Goal: Task Accomplishment & Management: Manage account settings

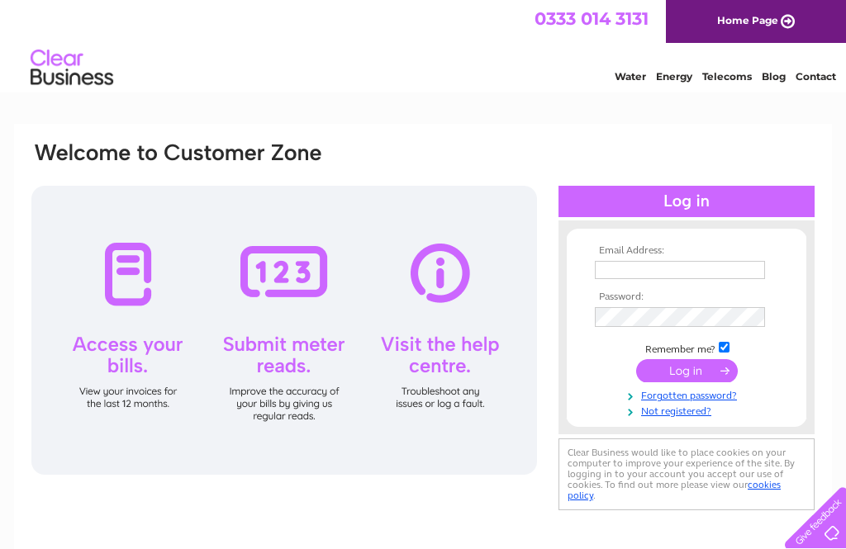
click at [665, 268] on input "text" at bounding box center [680, 270] width 170 height 18
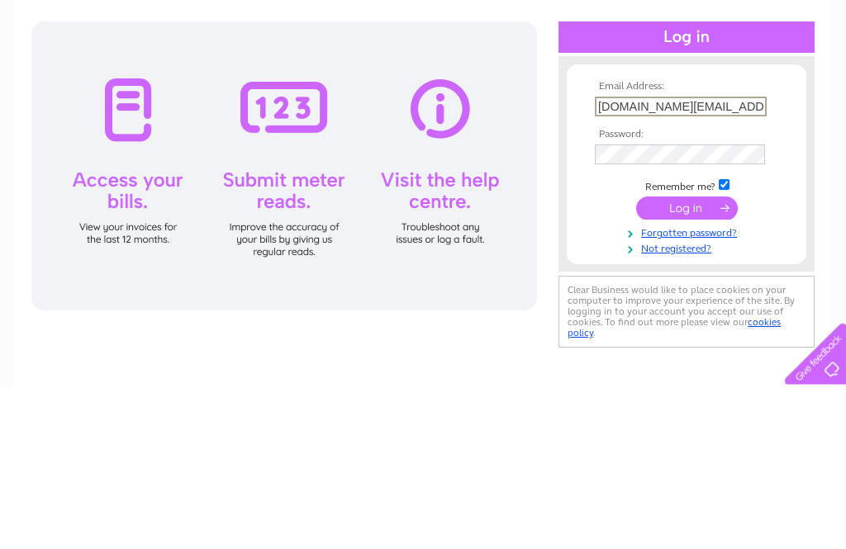
type input "[DOMAIN_NAME][EMAIL_ADDRESS][DOMAIN_NAME]"
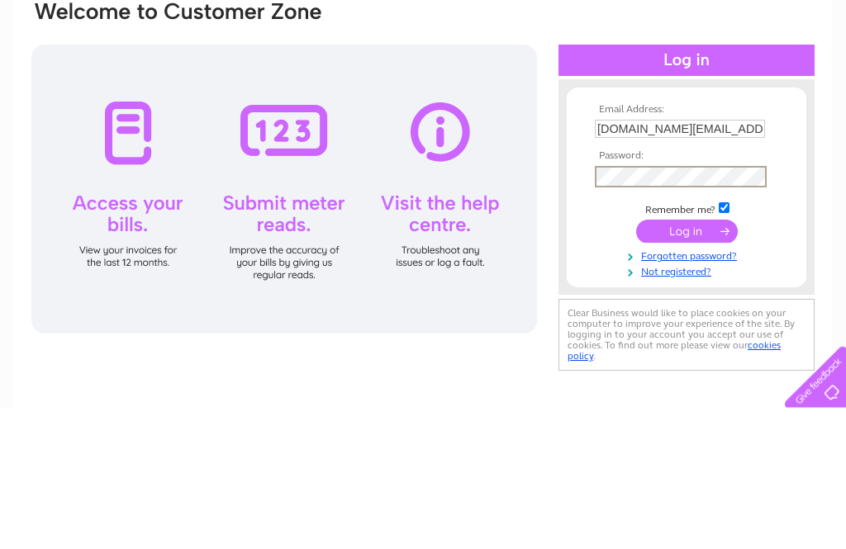
click at [678, 357] on td at bounding box center [686, 372] width 192 height 31
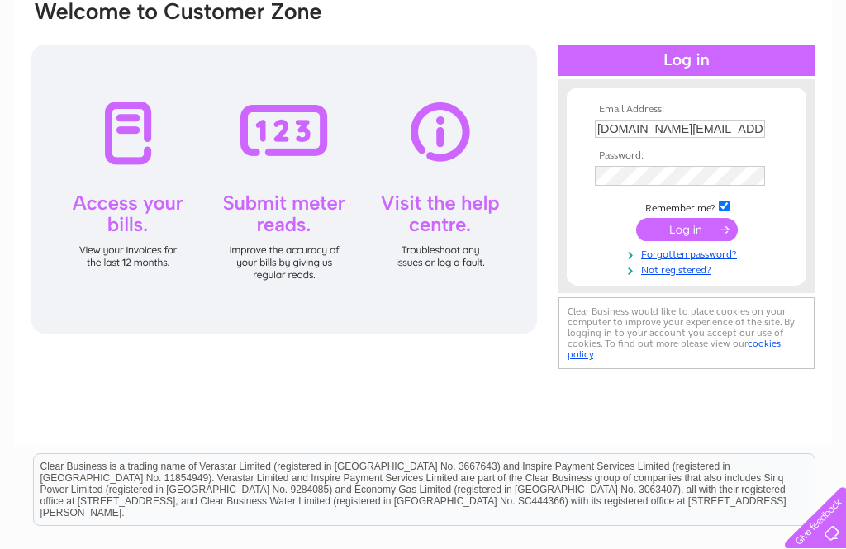
click at [679, 235] on input "submit" at bounding box center [687, 229] width 102 height 23
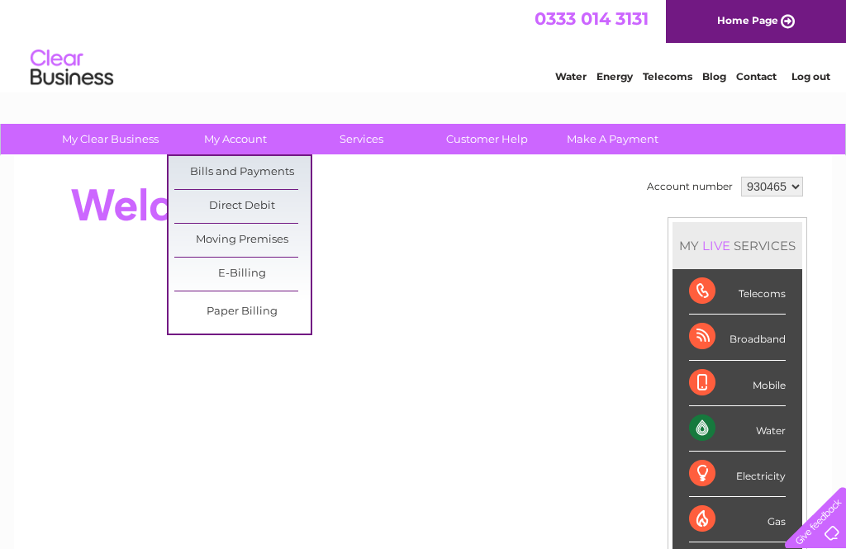
click at [287, 170] on link "Bills and Payments" at bounding box center [242, 172] width 136 height 33
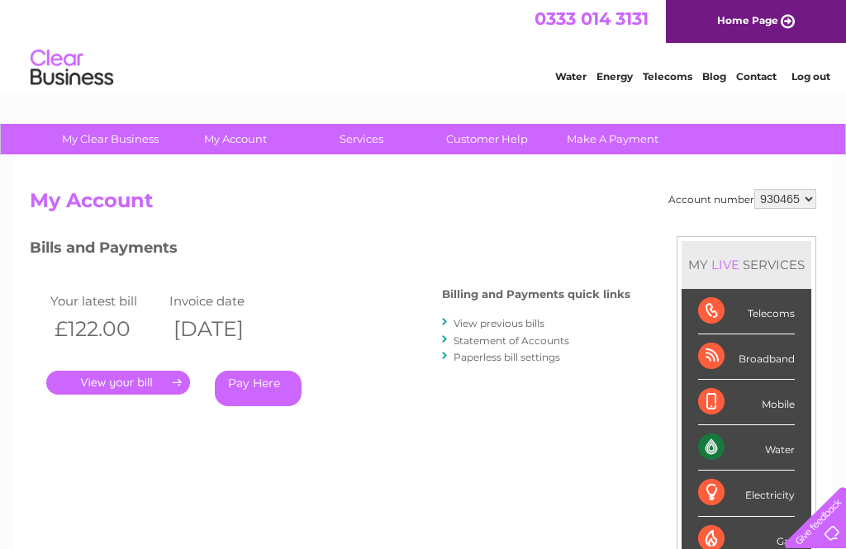
click at [128, 377] on link "." at bounding box center [118, 383] width 144 height 24
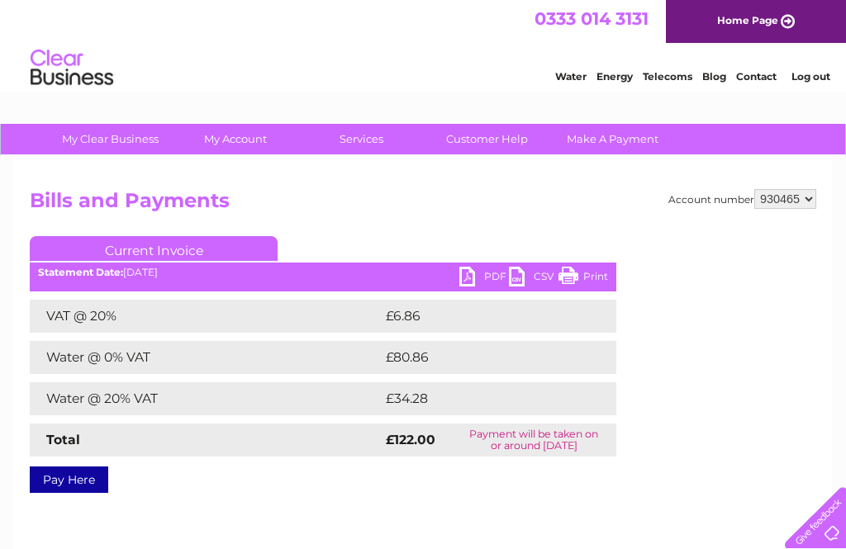
click at [464, 274] on link "PDF" at bounding box center [484, 279] width 50 height 24
